Goal: Information Seeking & Learning: Learn about a topic

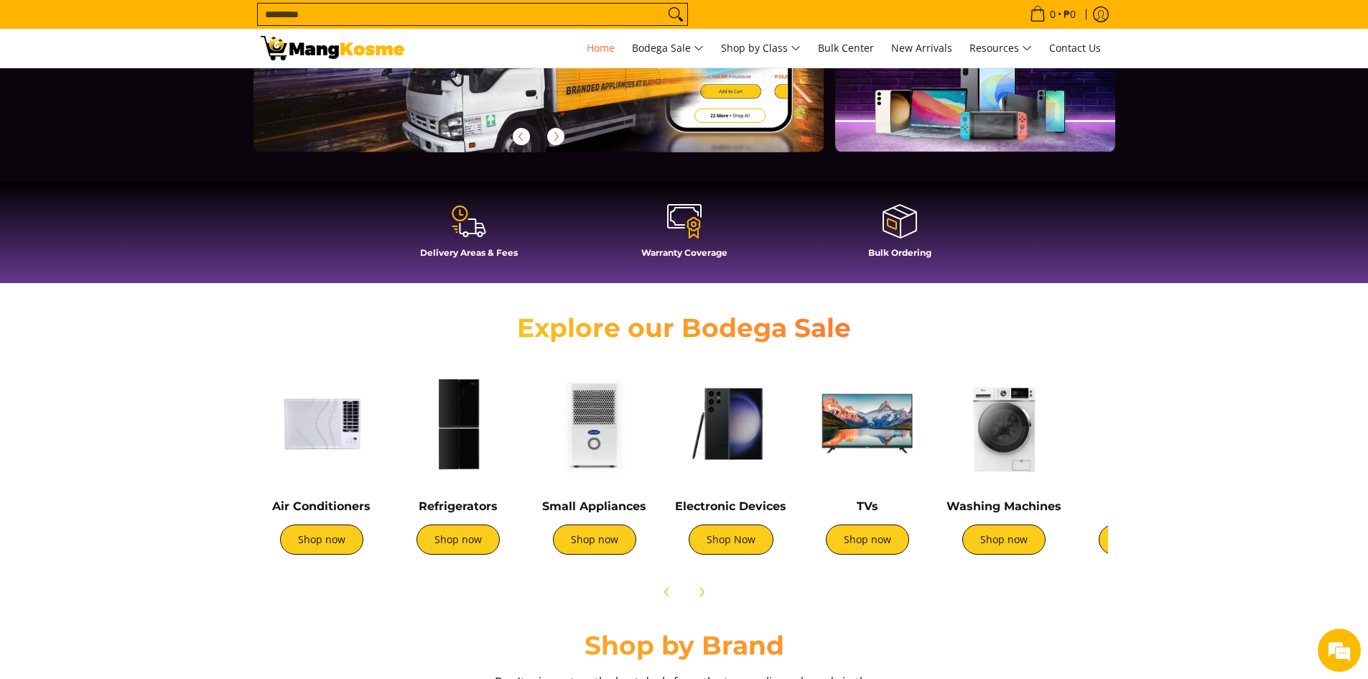
scroll to position [359, 0]
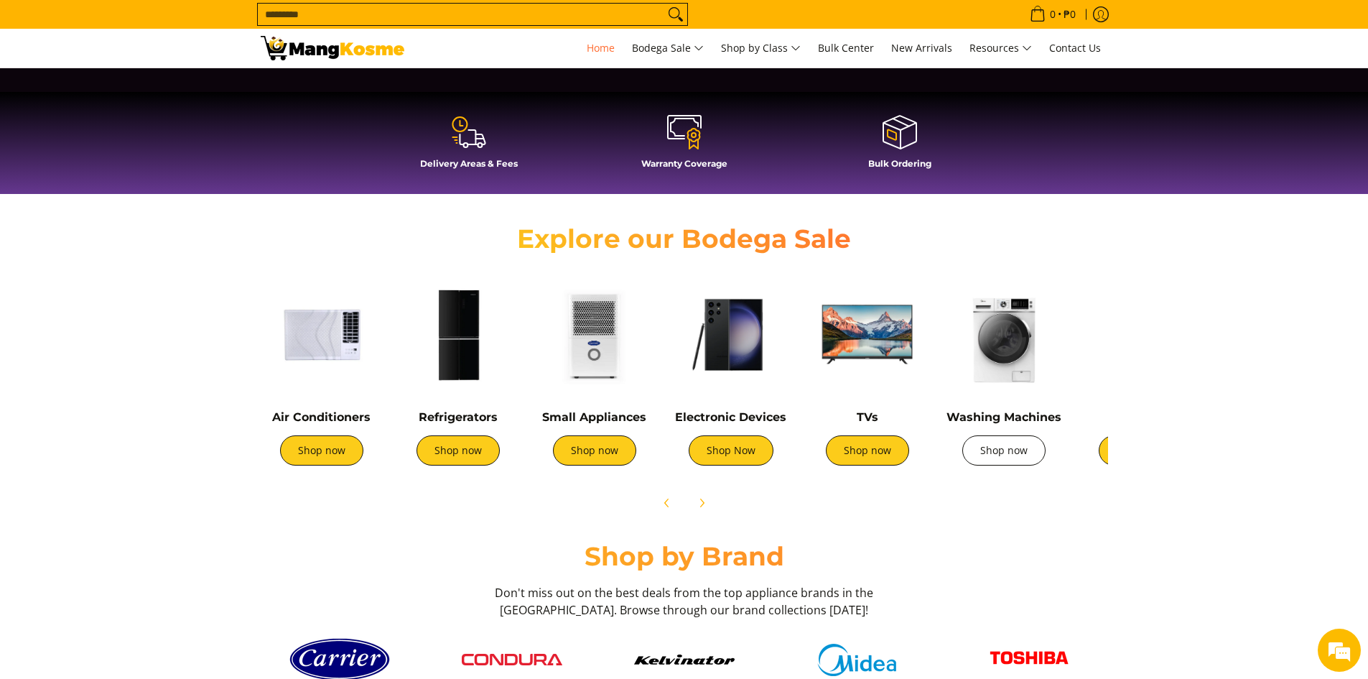
click at [981, 457] on link "Shop now" at bounding box center [1003, 450] width 83 height 30
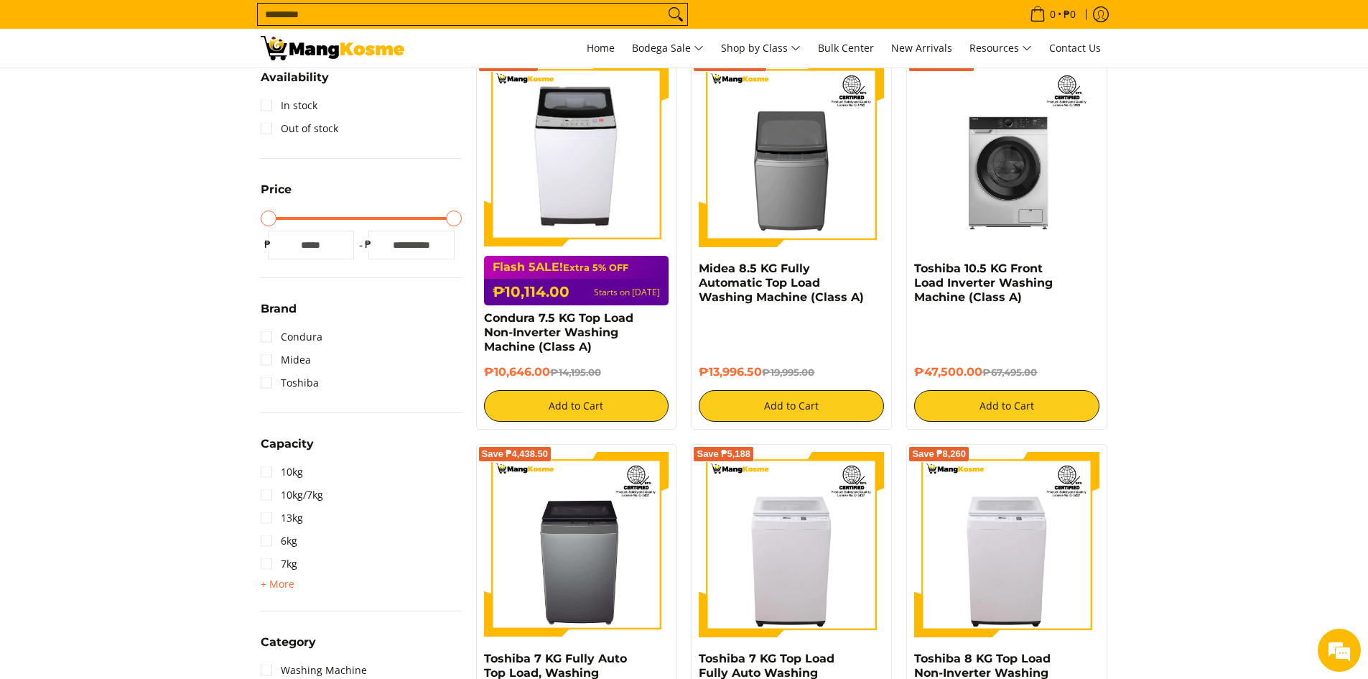
scroll to position [287, 0]
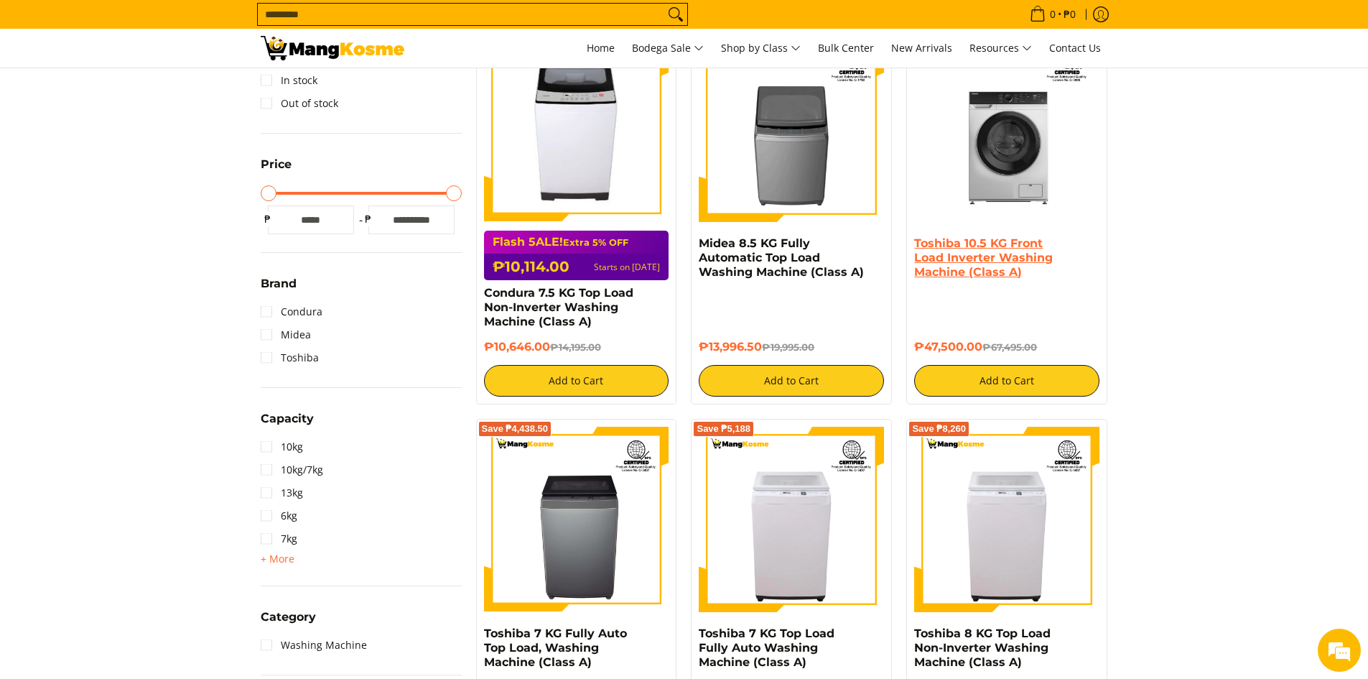
click at [965, 258] on link "Toshiba 10.5 KG Front Load Inverter Washing Machine (Class A)" at bounding box center [983, 257] width 139 height 42
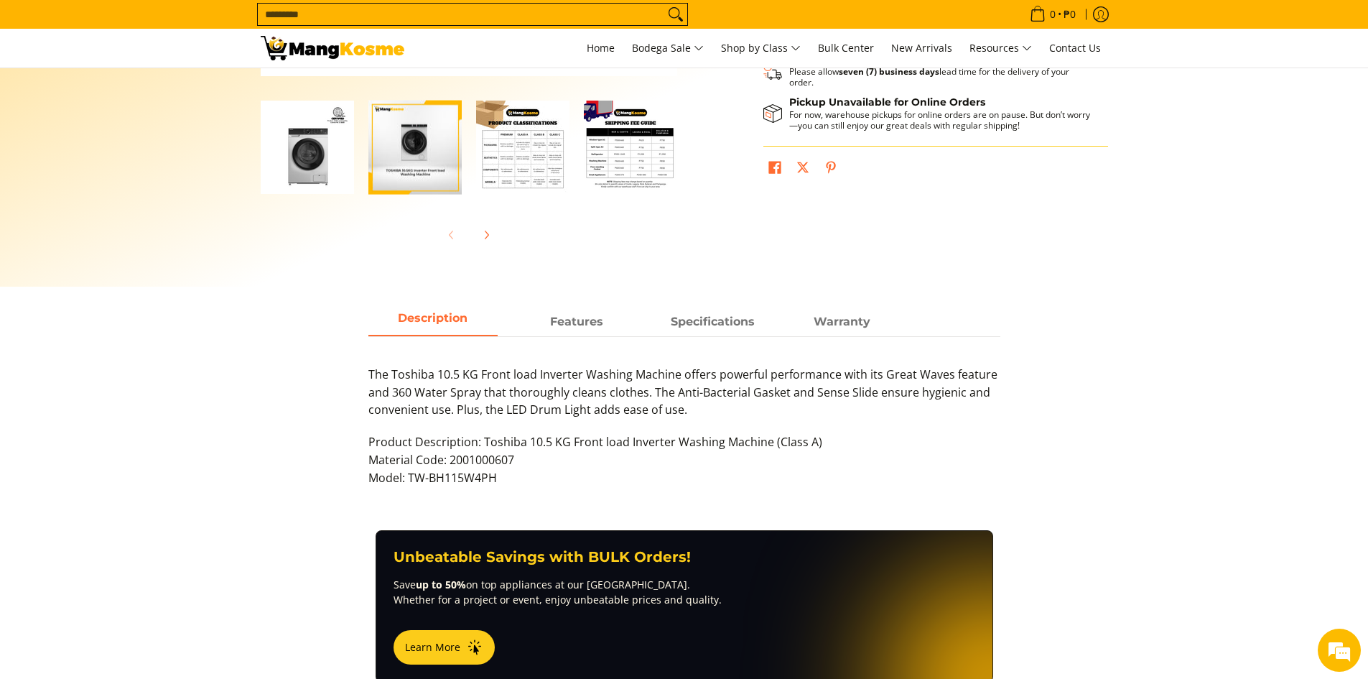
scroll to position [431, 0]
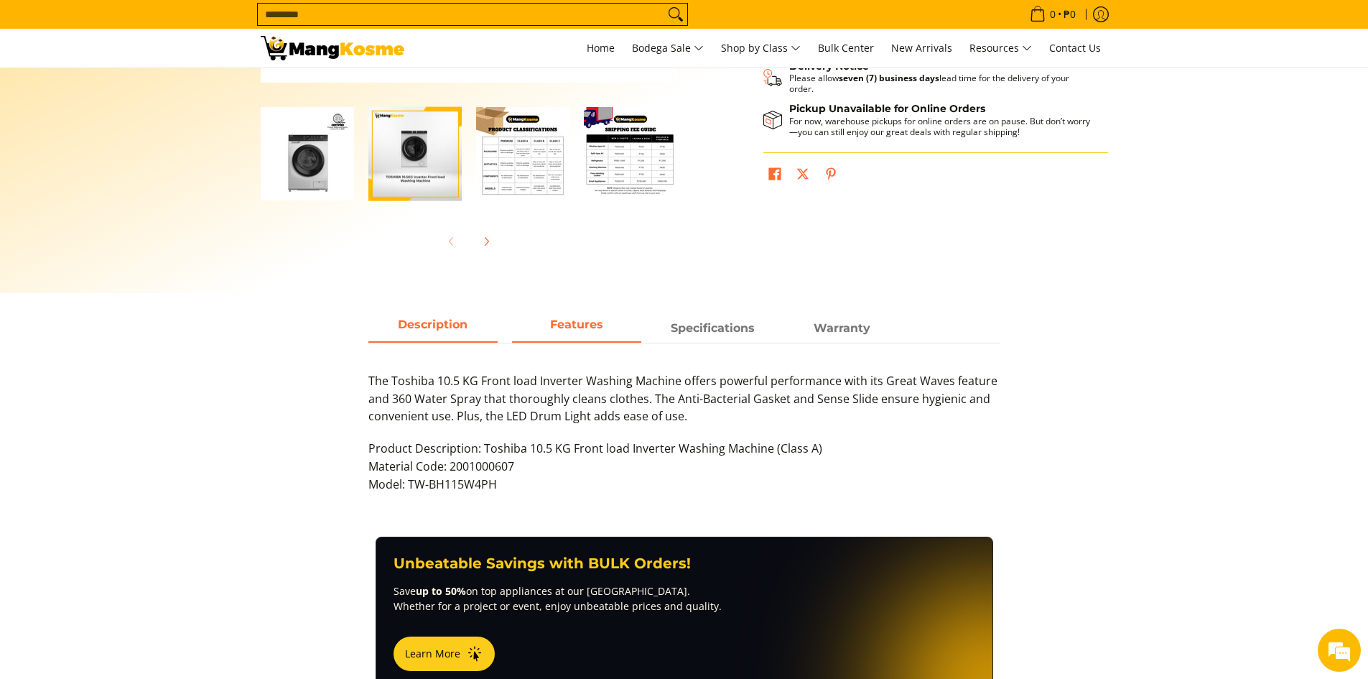
click at [564, 327] on span "Features" at bounding box center [576, 328] width 129 height 26
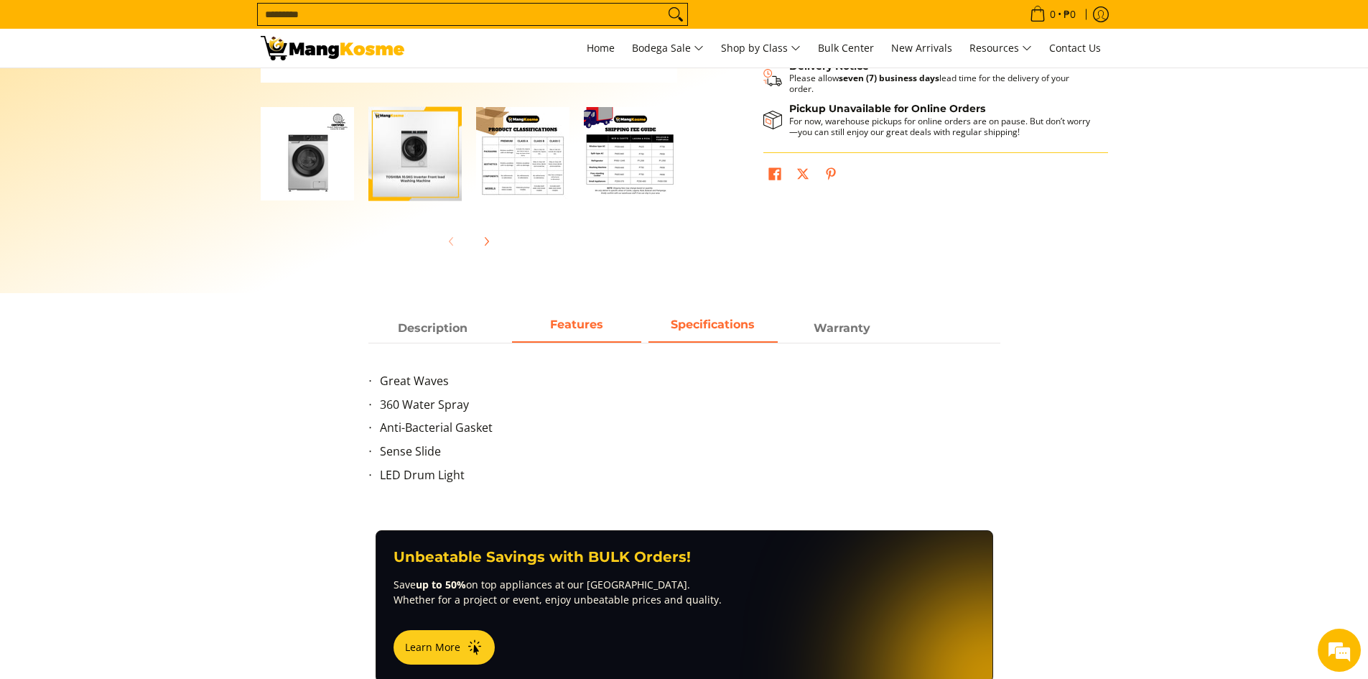
click at [697, 327] on span "Specifications" at bounding box center [712, 328] width 129 height 26
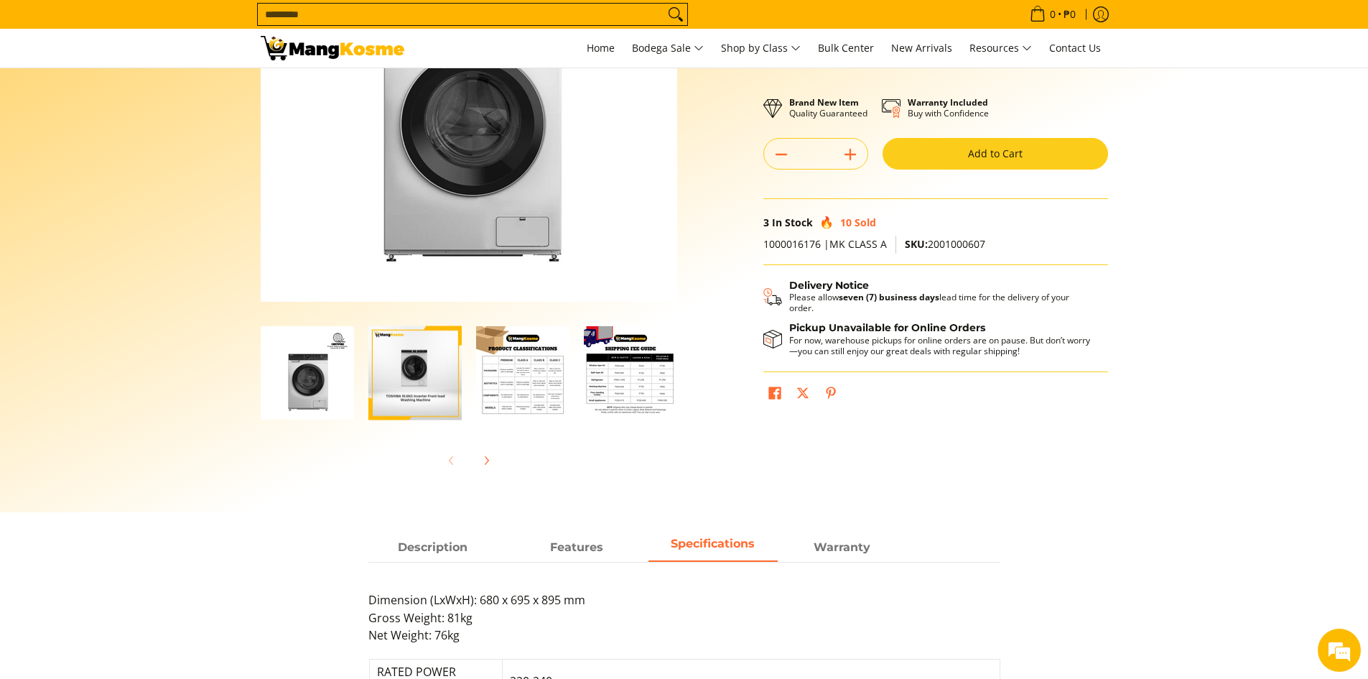
scroll to position [0, 0]
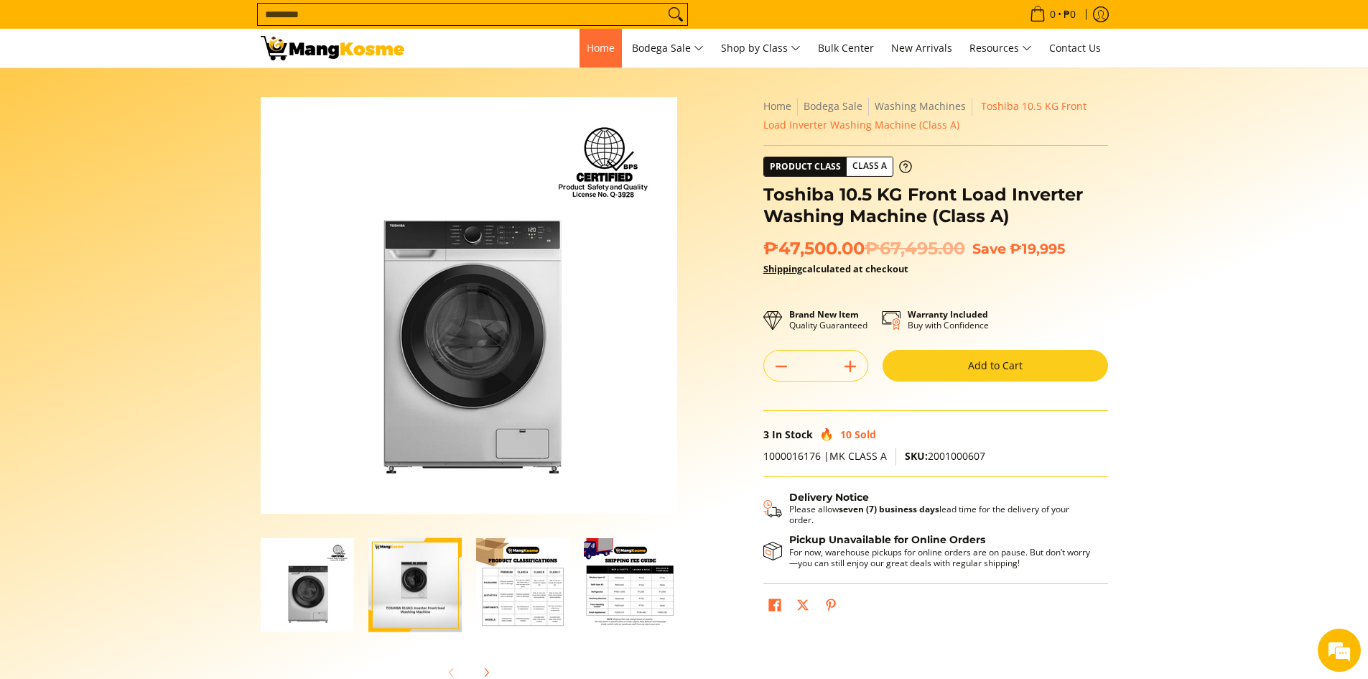
click at [602, 52] on span "Home" at bounding box center [601, 48] width 28 height 14
